Goal: Information Seeking & Learning: Check status

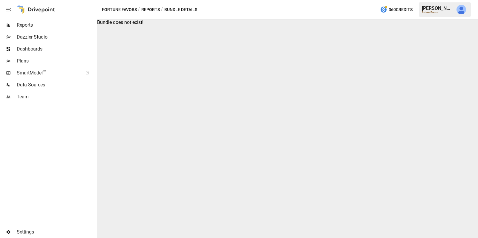
click at [38, 24] on span "Reports" at bounding box center [56, 25] width 79 height 7
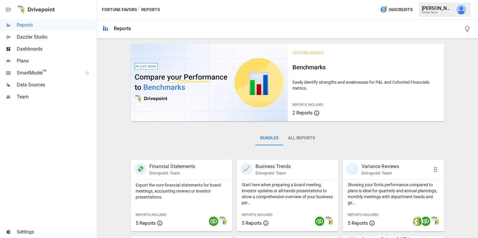
click at [369, 184] on p "Showing your firm's performance compared to plans is ideal for quarterly and an…" at bounding box center [394, 194] width 92 height 24
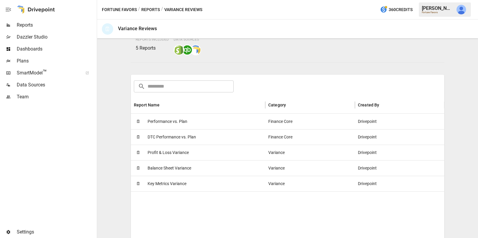
scroll to position [80, 0]
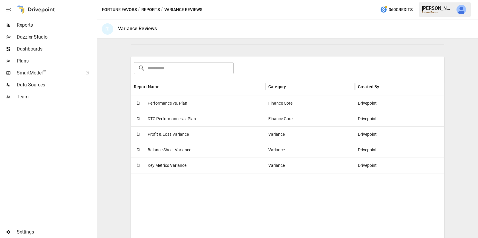
click at [230, 101] on div "🗓 Performance vs. Plan" at bounding box center [198, 103] width 134 height 16
